Goal: Contribute content: Contribute content

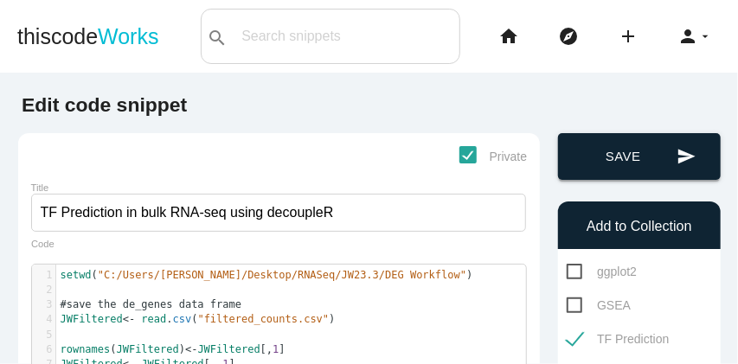
click at [626, 166] on button "send Save" at bounding box center [639, 156] width 162 height 47
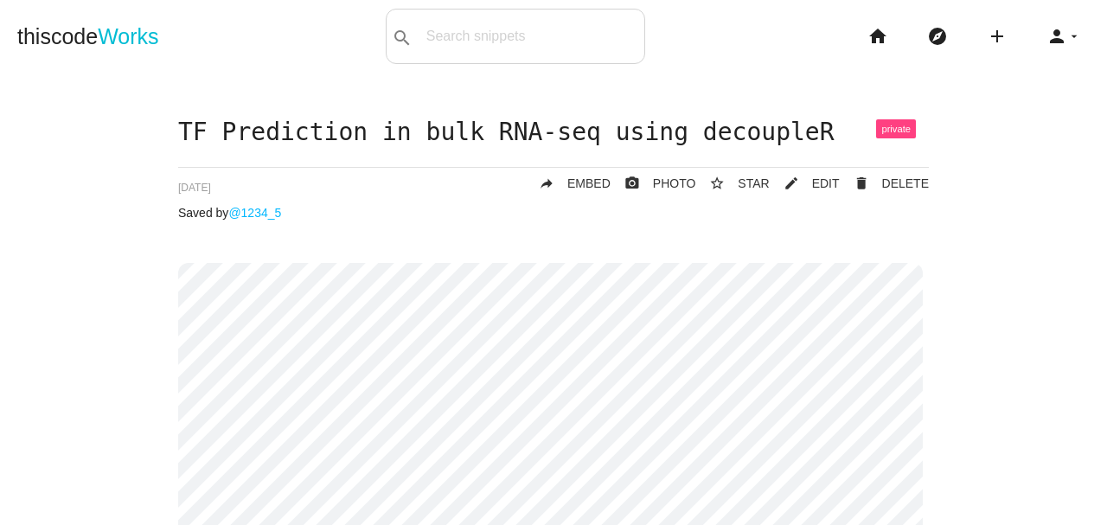
click at [737, 32] on li "home" at bounding box center [884, 36] width 60 height 55
click at [737, 40] on icon "home" at bounding box center [877, 36] width 21 height 55
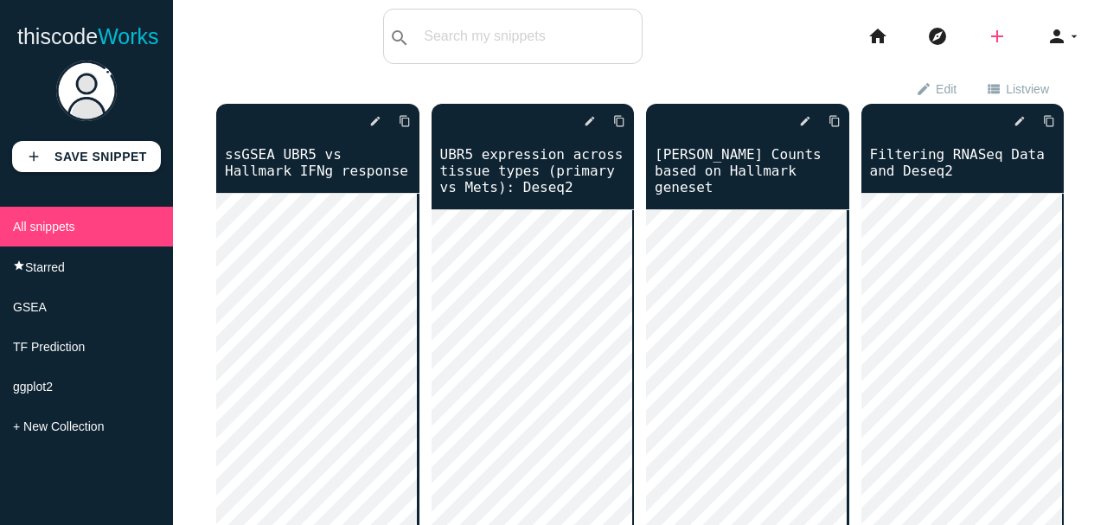
click at [988, 45] on icon "add" at bounding box center [997, 36] width 21 height 55
click at [1006, 40] on link "code Snippet" at bounding box center [1034, 30] width 121 height 43
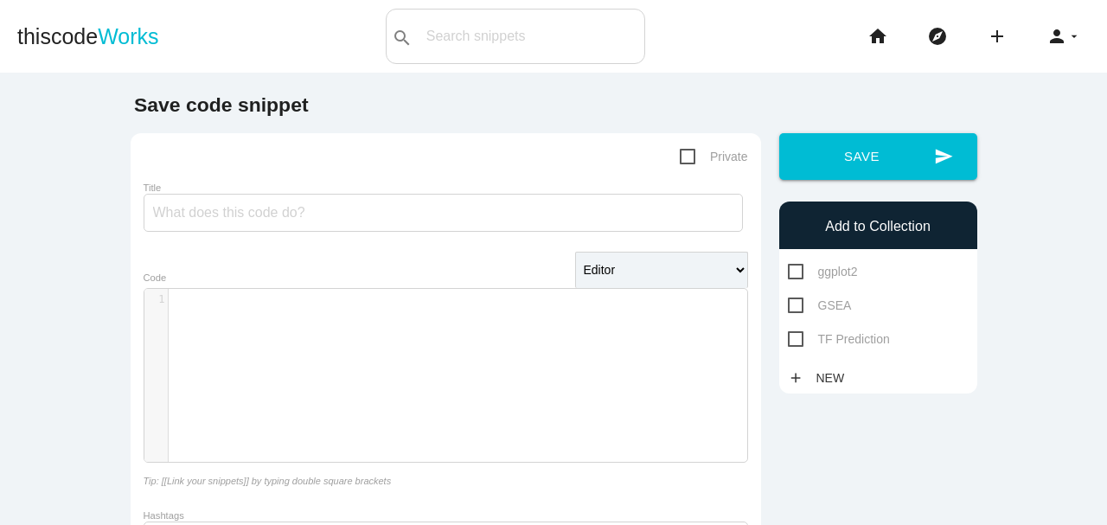
click at [358, 353] on div "​ x 1 ​" at bounding box center [458, 388] width 629 height 199
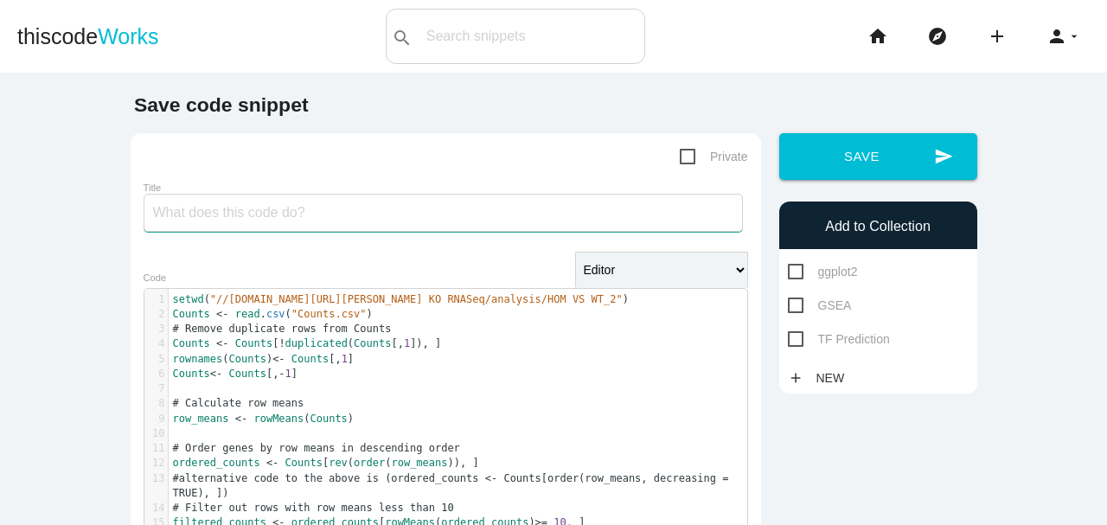
click at [190, 215] on input "Title" at bounding box center [443, 213] width 599 height 38
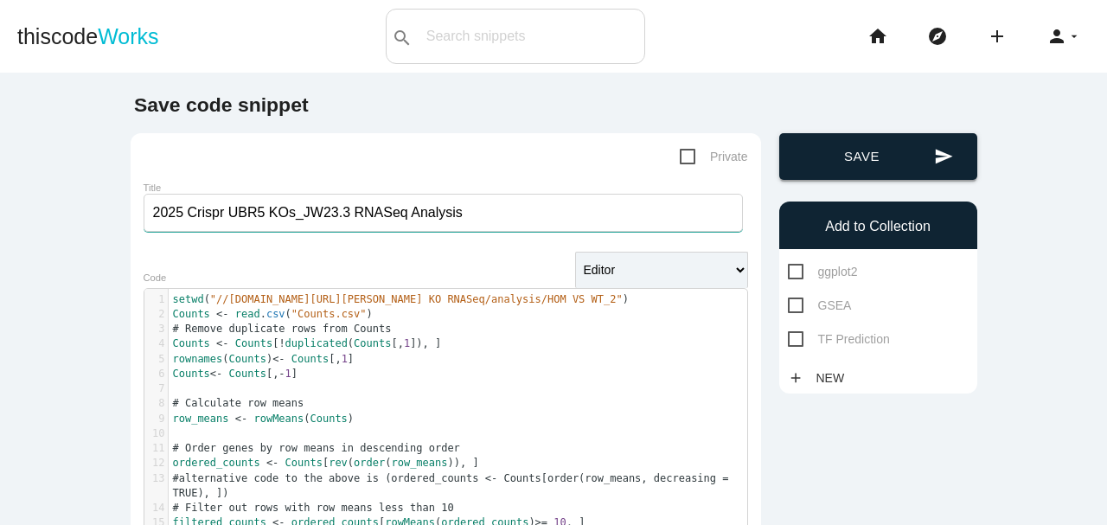
type input "2025 Crispr UBR5 KOs_JW23.3 RNASeq Analysis"
click at [837, 171] on button "send Save" at bounding box center [878, 156] width 198 height 47
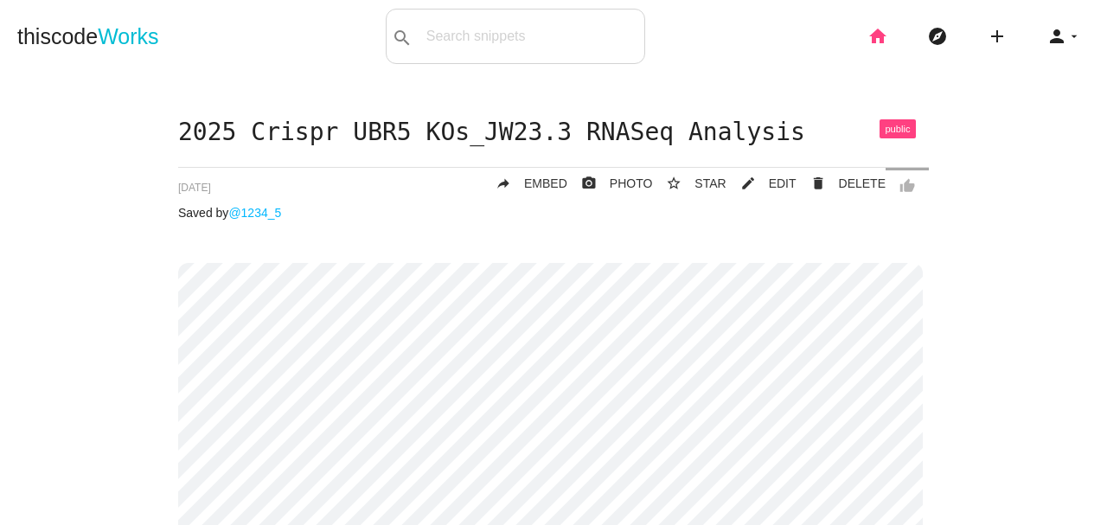
click at [877, 47] on icon "home" at bounding box center [877, 36] width 21 height 55
